Goal: Find specific page/section: Find specific page/section

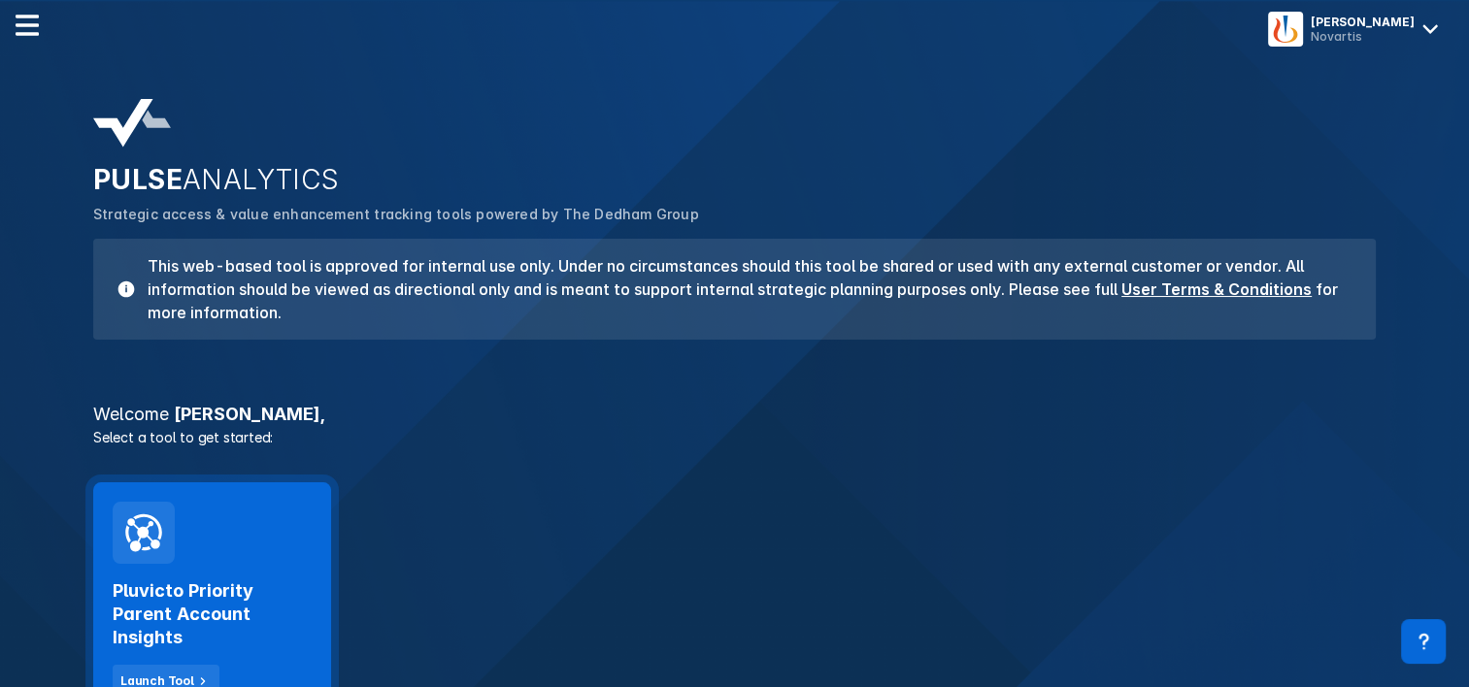
click at [226, 549] on div "Pluvicto Priority Parent Account Insights Launch Tool" at bounding box center [212, 600] width 238 height 235
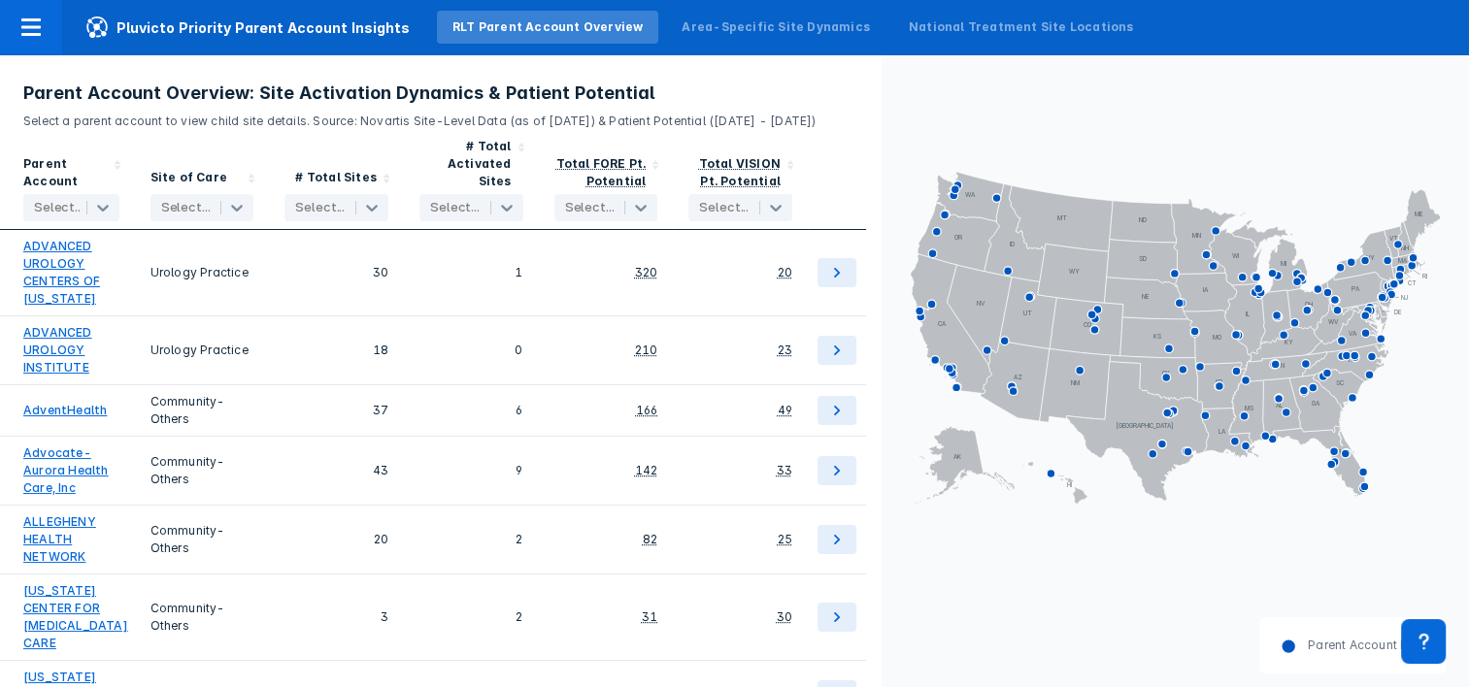
click at [1078, 153] on rect at bounding box center [1175, 335] width 587 height 367
